Goal: Entertainment & Leisure: Consume media (video, audio)

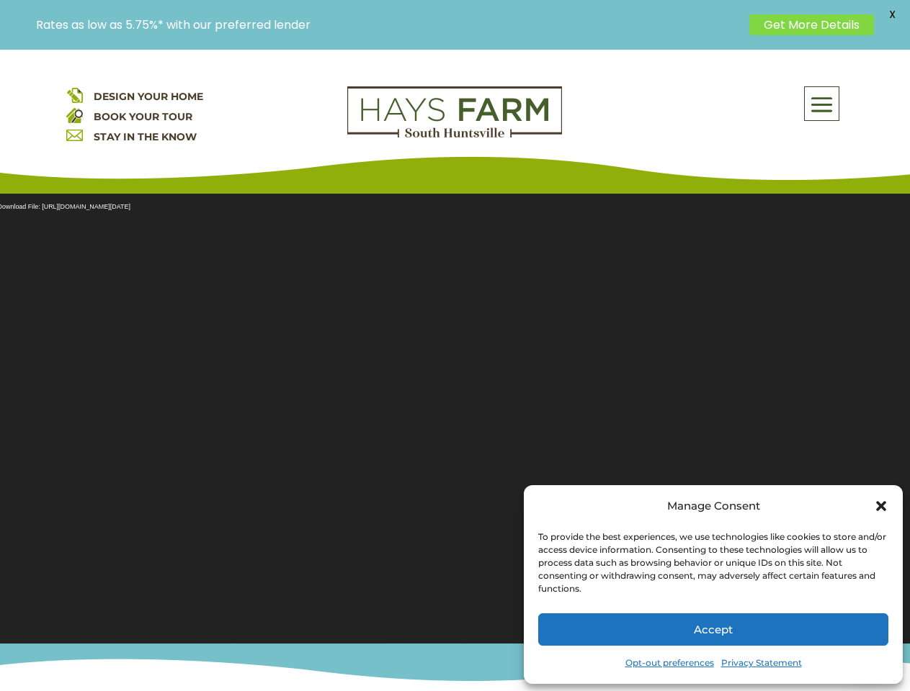
click at [454, 370] on section "Video Player Media error: Format(s) not supported or source(s) not found Downlo…" at bounding box center [455, 410] width 910 height 468
click at [822, 104] on span at bounding box center [821, 104] width 34 height 33
click at [454, 410] on section "Video Player Media error: Format(s) not supported or source(s) not found Downlo…" at bounding box center [455, 410] width 910 height 468
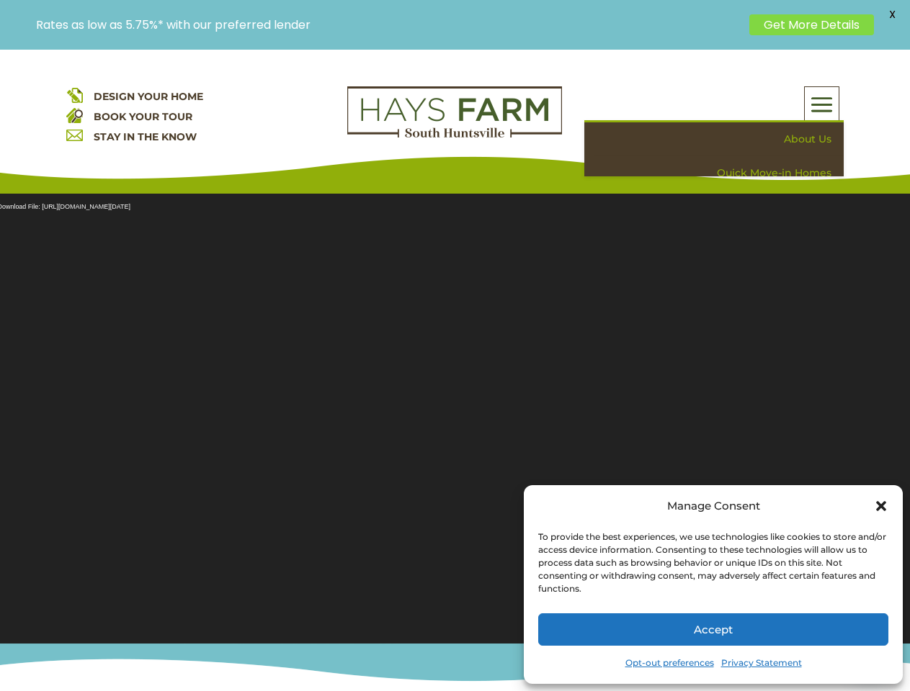
click at [454, 410] on section "Video Player Media error: Format(s) not supported or source(s) not found Downlo…" at bounding box center [455, 410] width 910 height 468
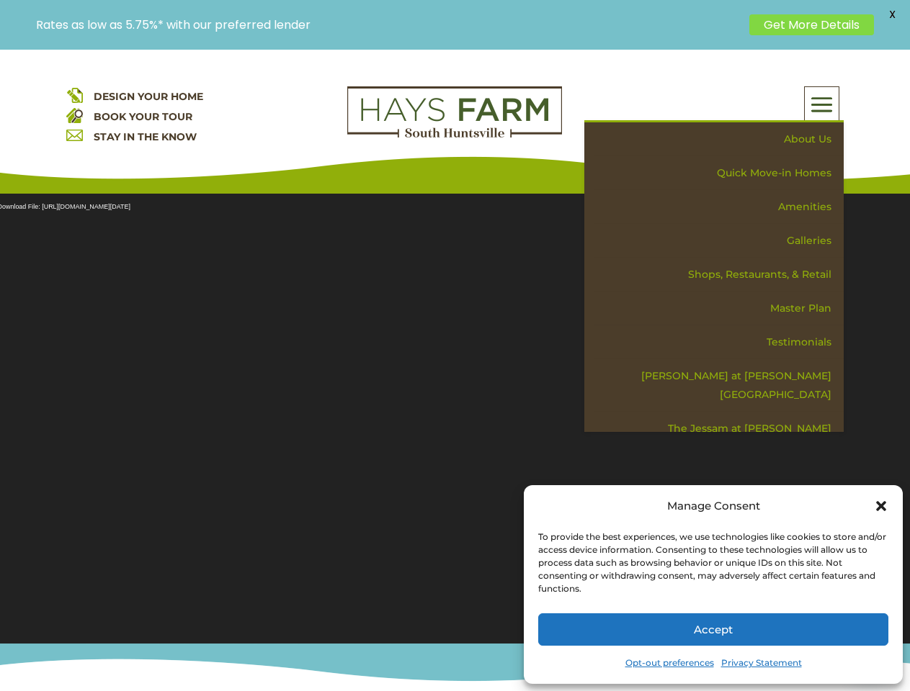
click at [892, 14] on span "X" at bounding box center [892, 15] width 22 height 22
